Goal: Information Seeking & Learning: Compare options

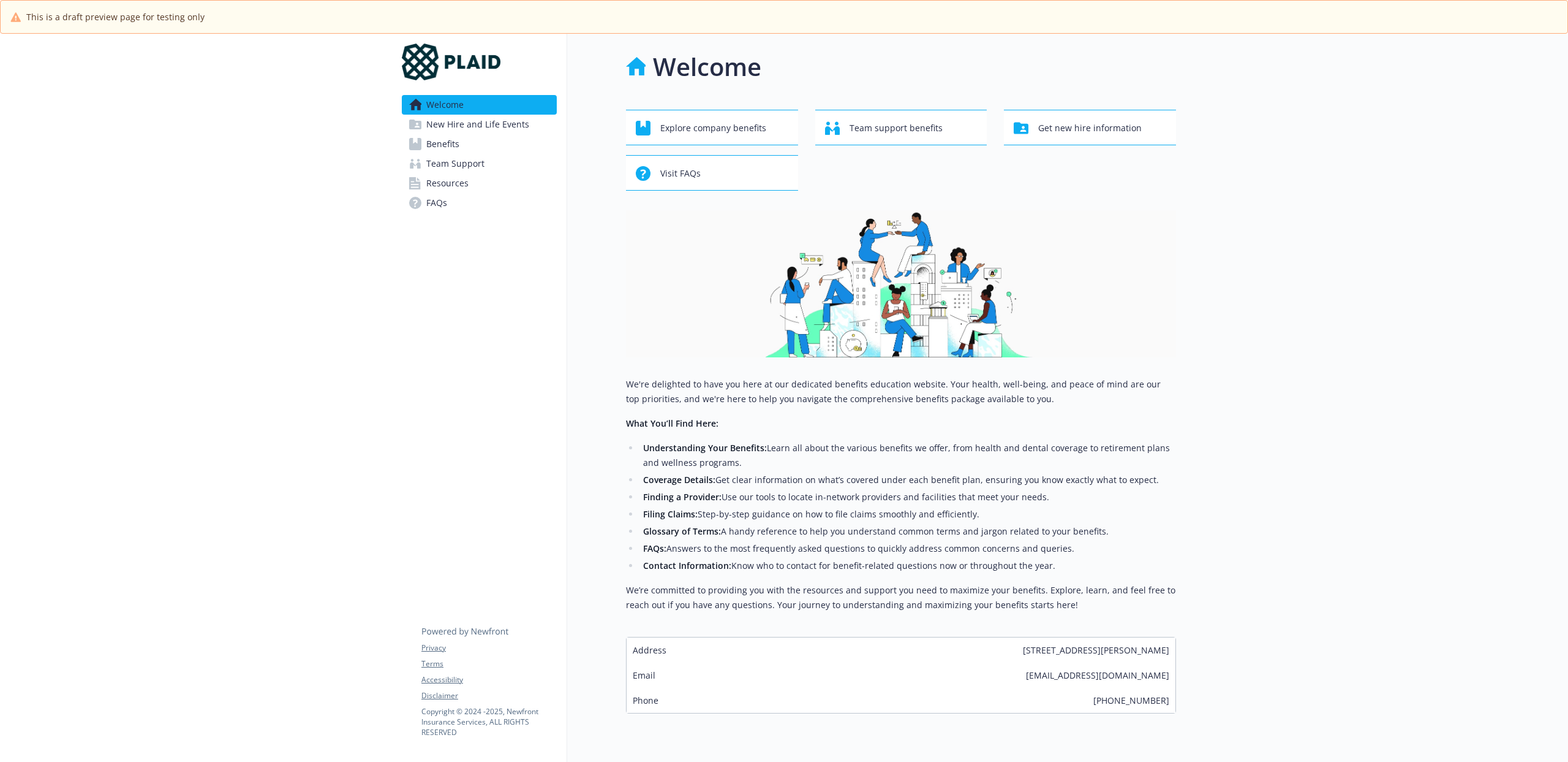
click at [457, 147] on span "Benefits" at bounding box center [443, 143] width 33 height 19
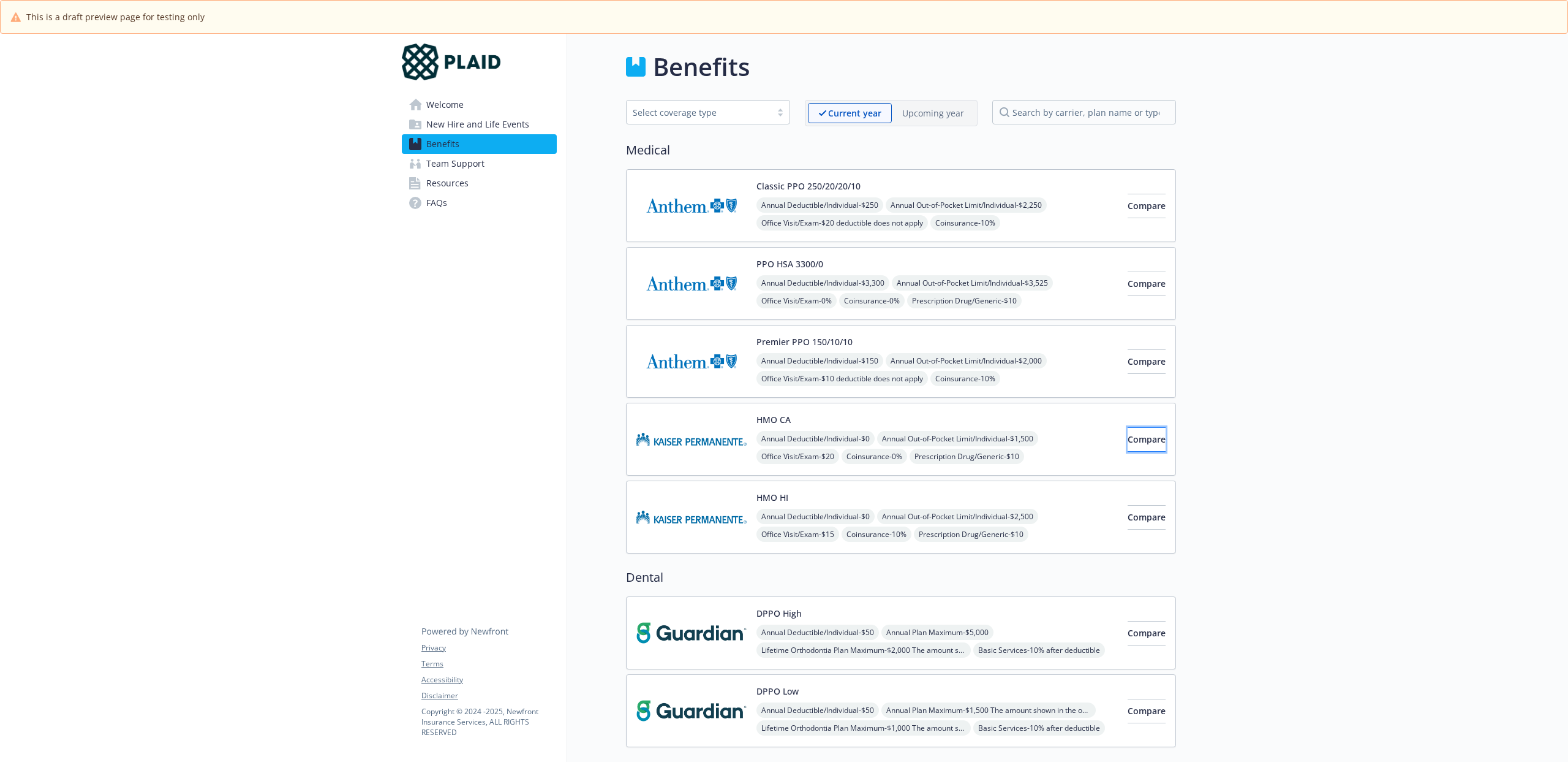
click at [1128, 436] on span "Compare" at bounding box center [1146, 439] width 38 height 12
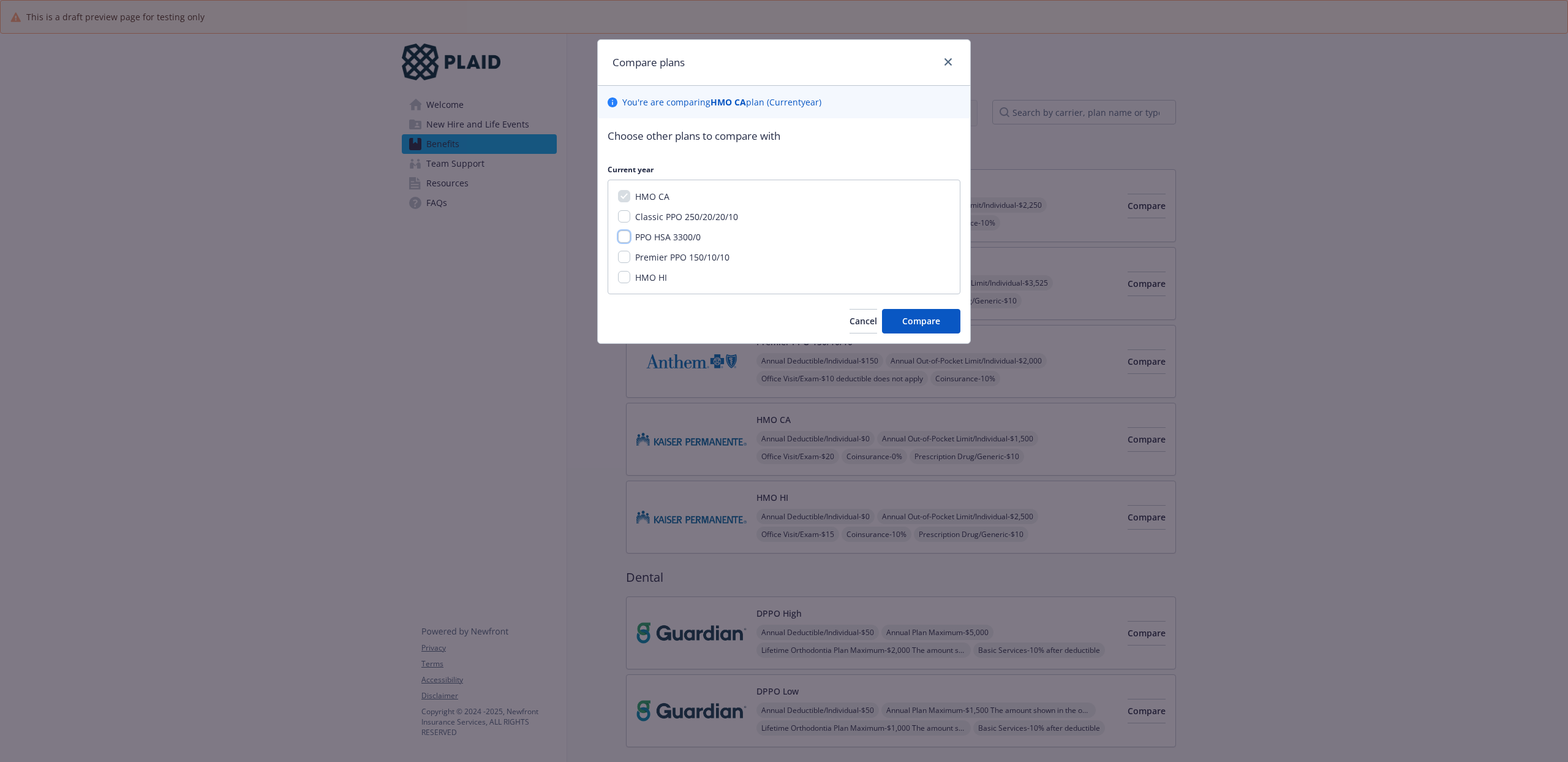
click at [626, 238] on input "PPO HSA 3300/0" at bounding box center [624, 236] width 12 height 12
checkbox input "true"
click at [928, 327] on button "Compare" at bounding box center [921, 321] width 78 height 25
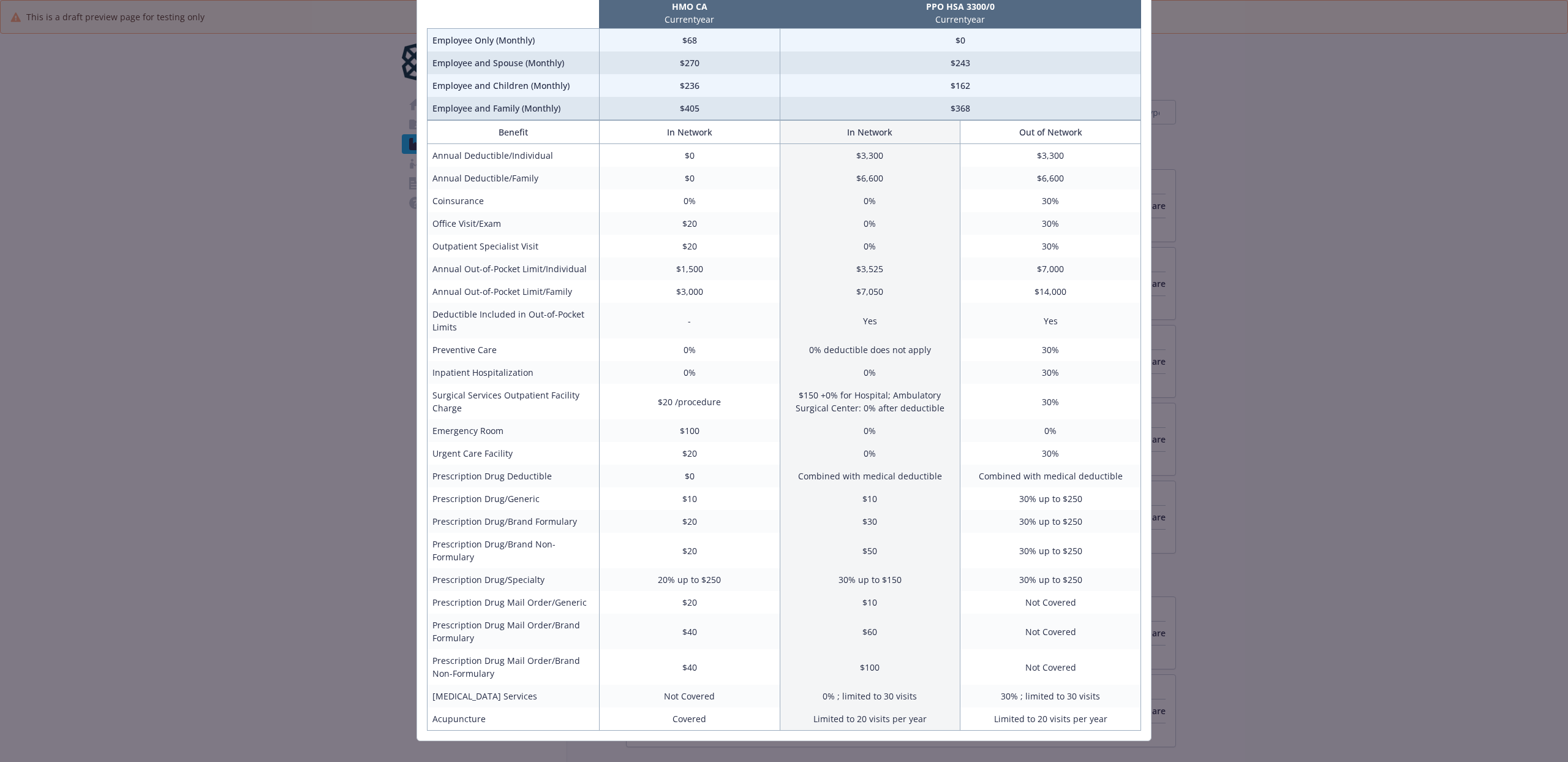
scroll to position [103, 0]
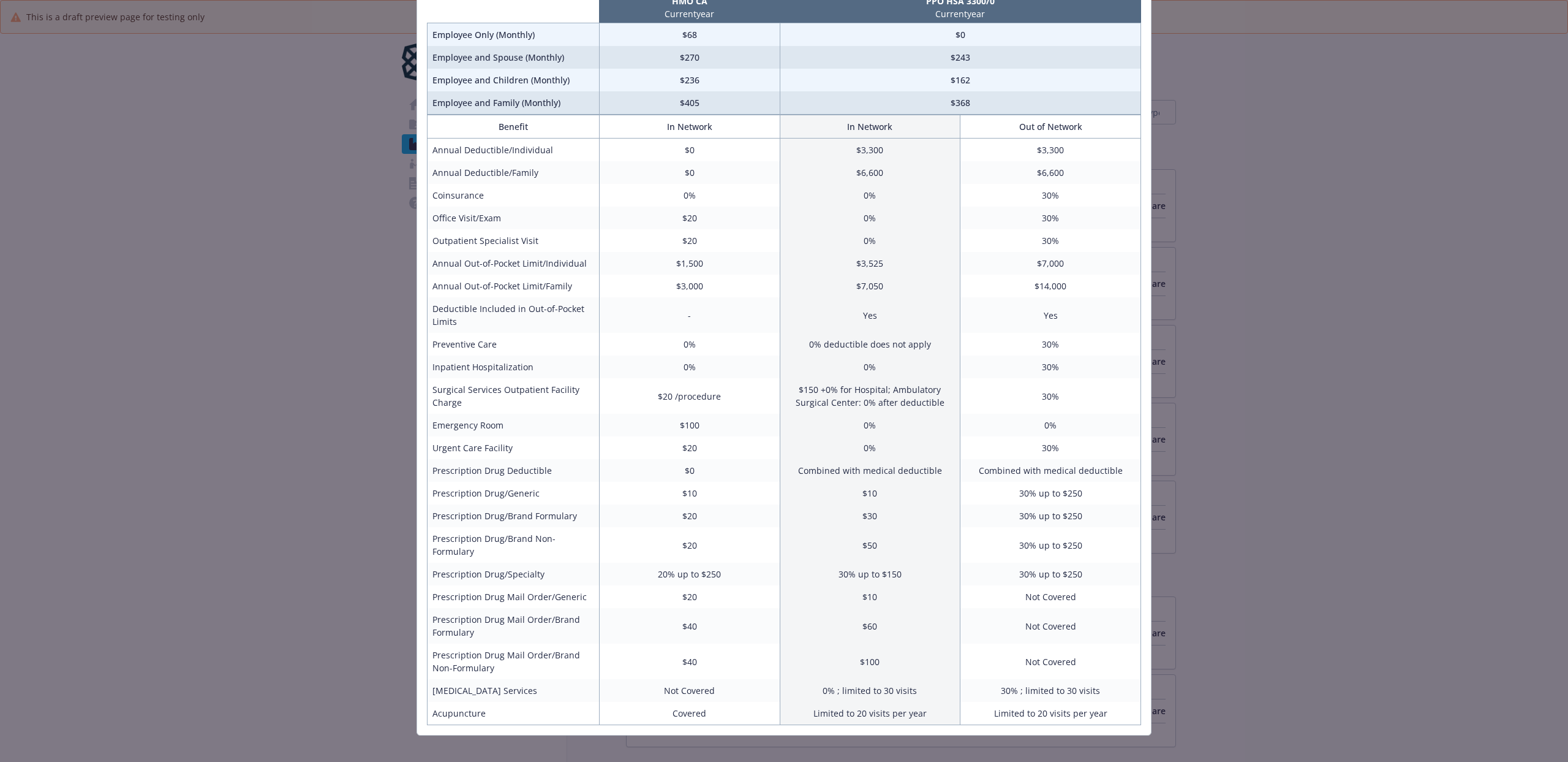
click at [329, 316] on div "Benefits Info HMO CA Current year PPO HSA 3300/0 Current year Employee Only (Mo…" at bounding box center [784, 381] width 1568 height 762
click at [1244, 232] on div "Benefits Info HMO CA Current year PPO HSA 3300/0 Current year Employee Only (Mo…" at bounding box center [784, 381] width 1568 height 762
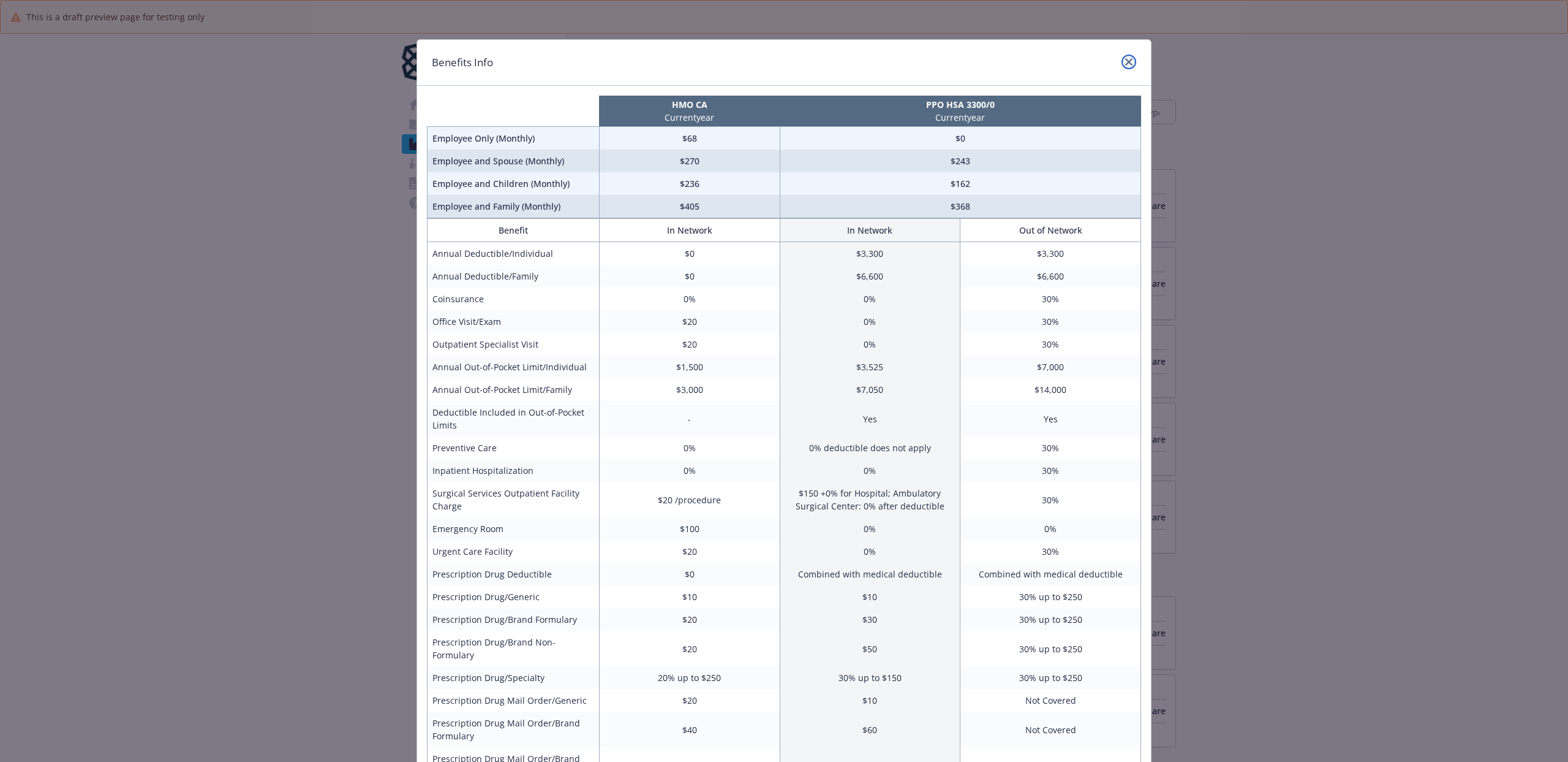
click at [1126, 61] on icon "close" at bounding box center [1129, 62] width 7 height 7
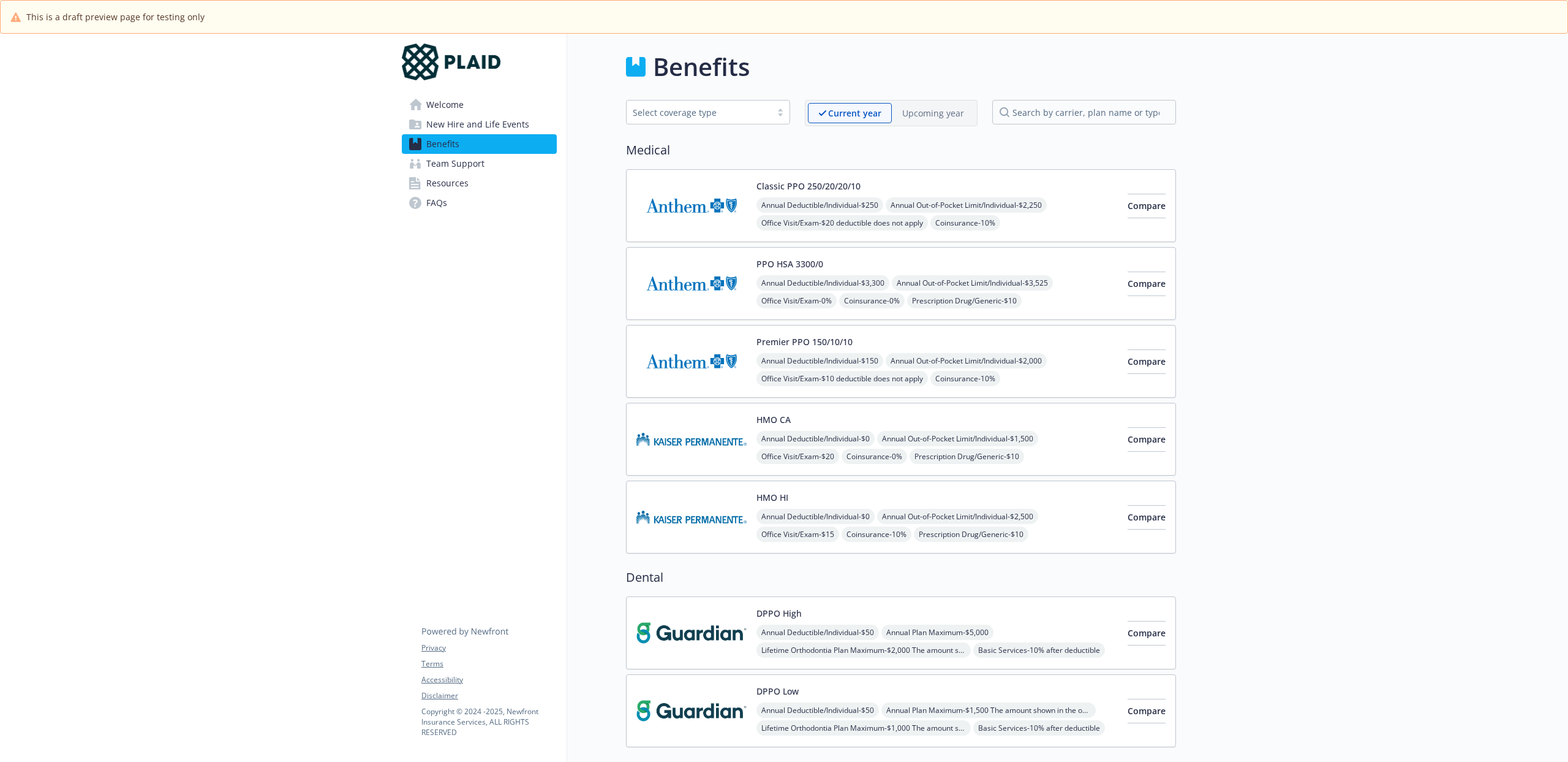
click at [502, 125] on span "New Hire and Life Events" at bounding box center [478, 124] width 103 height 19
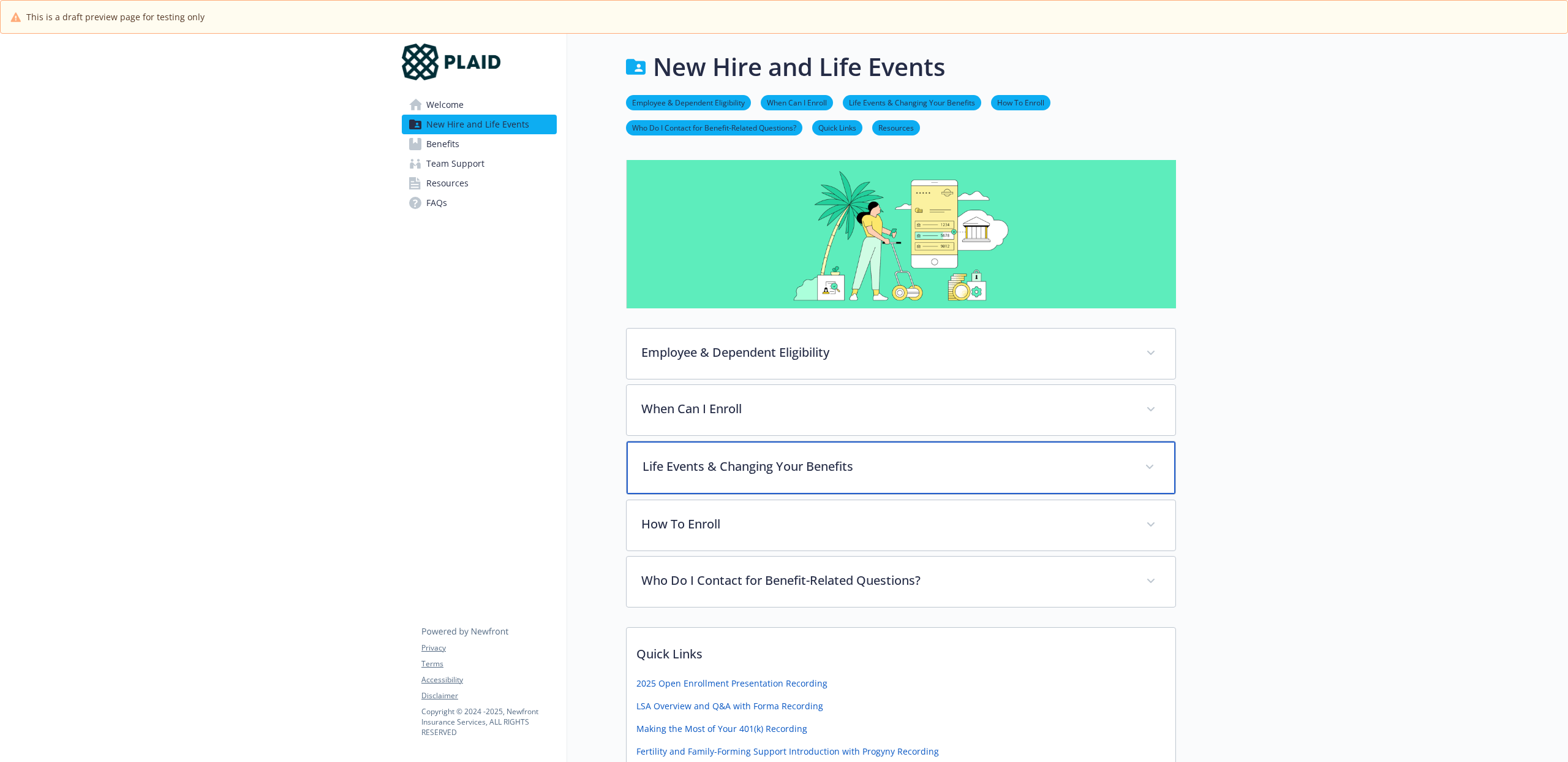
click at [757, 468] on p "Life Events & Changing Your Benefits" at bounding box center [886, 466] width 488 height 18
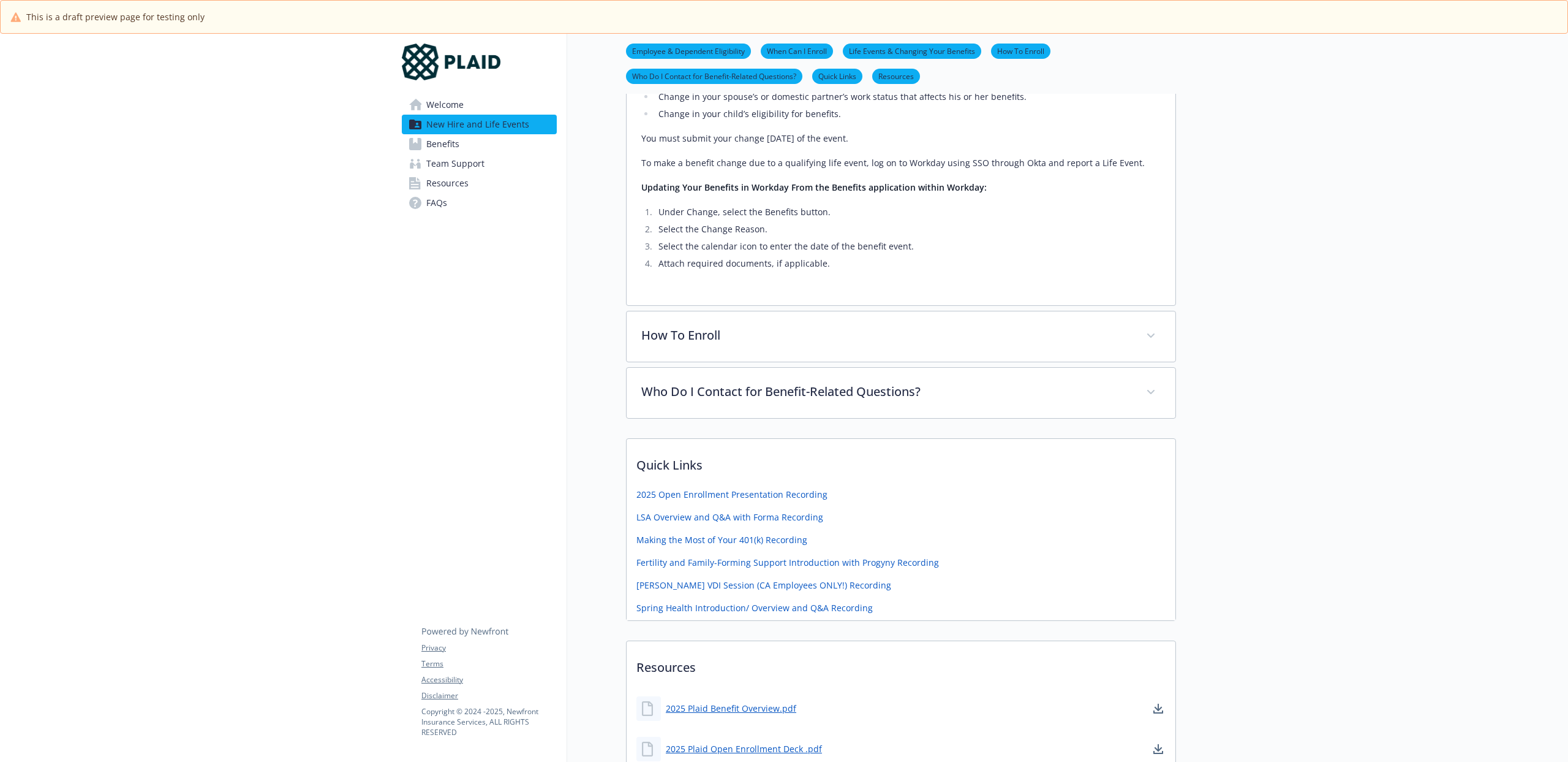
scroll to position [536, 0]
